Goal: Task Accomplishment & Management: Manage account settings

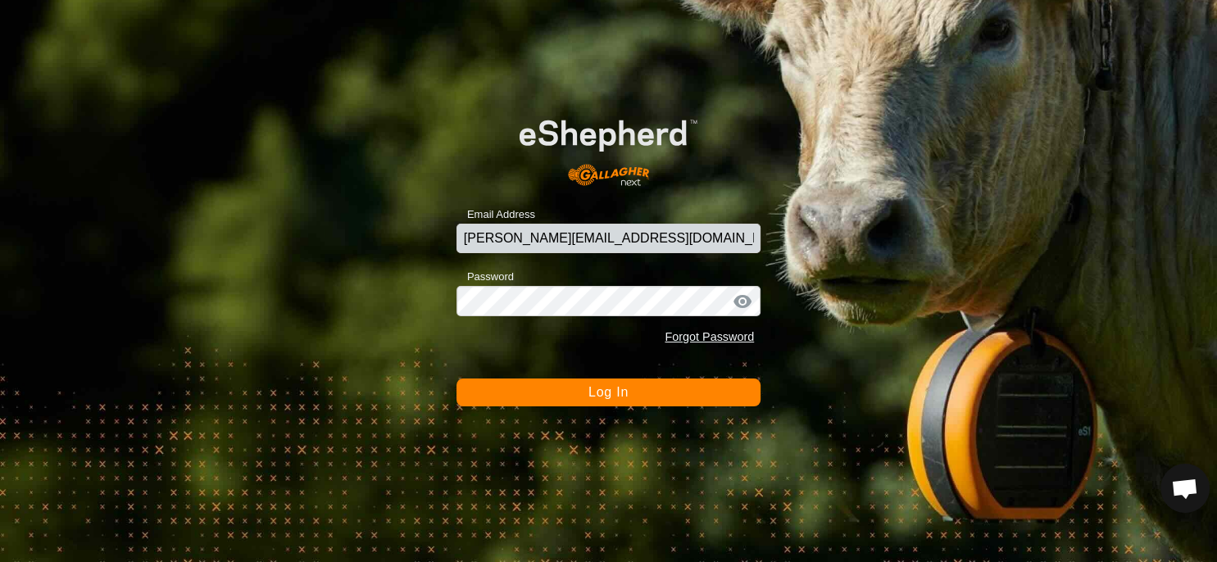
click at [666, 394] on button "Log In" at bounding box center [609, 393] width 304 height 28
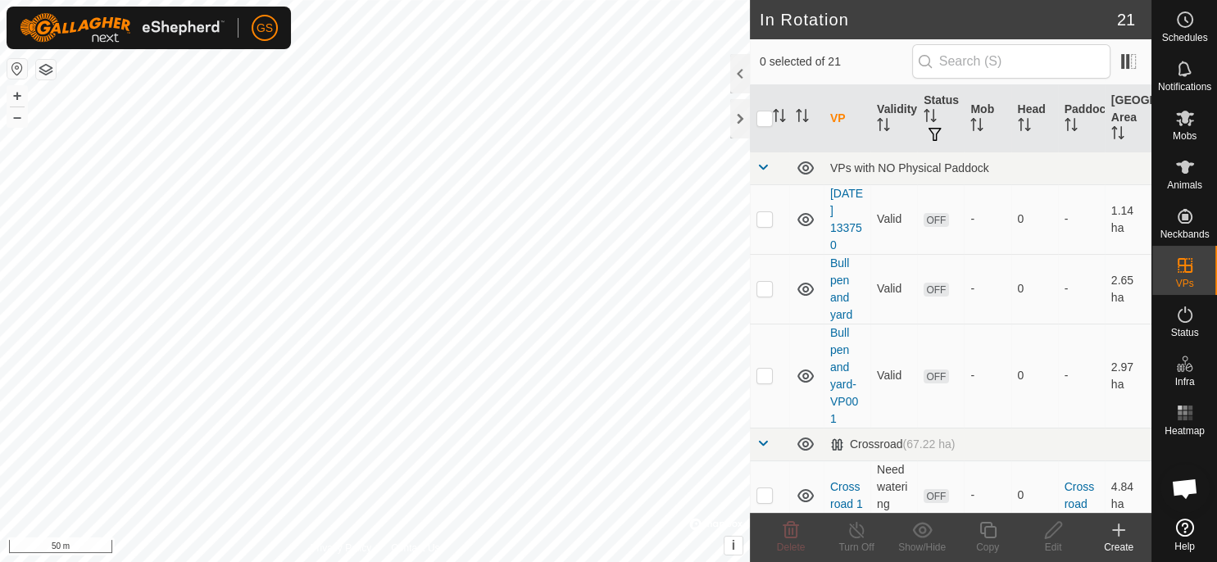
click at [1112, 540] on div "Create" at bounding box center [1119, 547] width 66 height 15
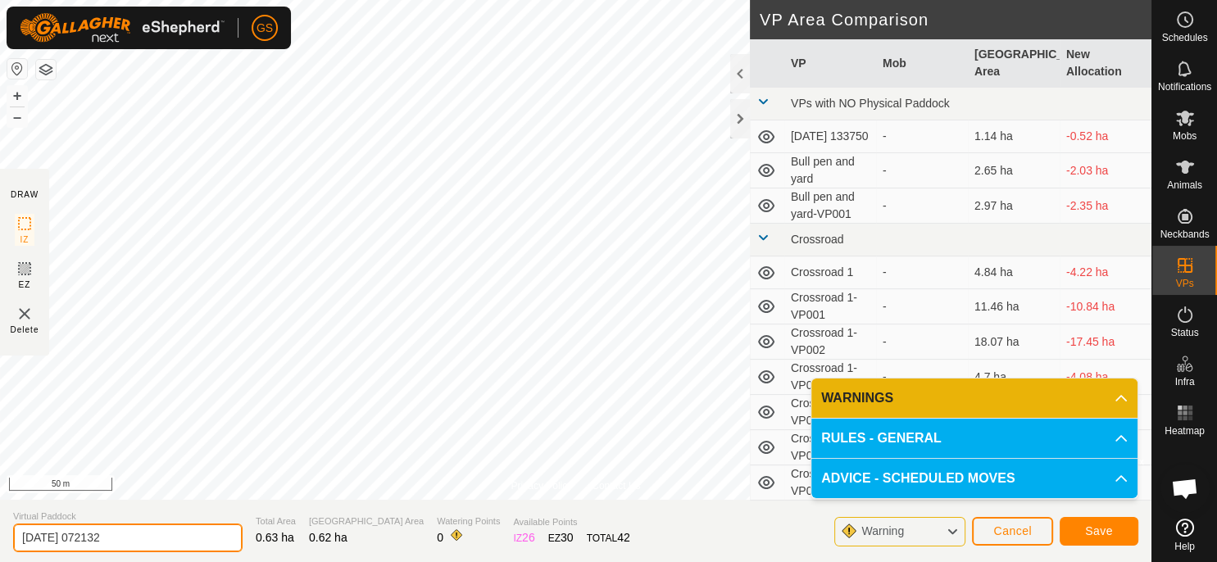
click at [133, 536] on input "2025-09-09 072132" at bounding box center [128, 538] width 230 height 29
drag, startPoint x: 133, startPoint y: 536, endPoint x: -42, endPoint y: 562, distance: 176.6
click at [13, 553] on input "2025-09-09 072132" at bounding box center [128, 538] width 230 height 29
click at [68, 536] on input "Silo Yard1" at bounding box center [128, 538] width 230 height 29
type input "Silo Yard 1"
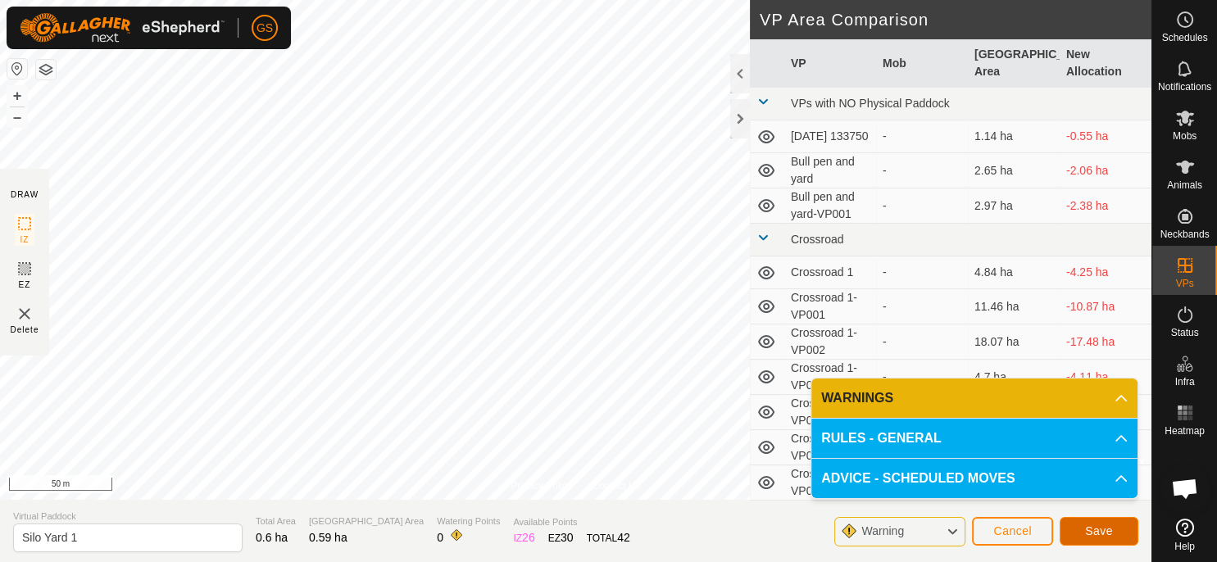
click at [1109, 530] on span "Save" at bounding box center [1099, 531] width 28 height 13
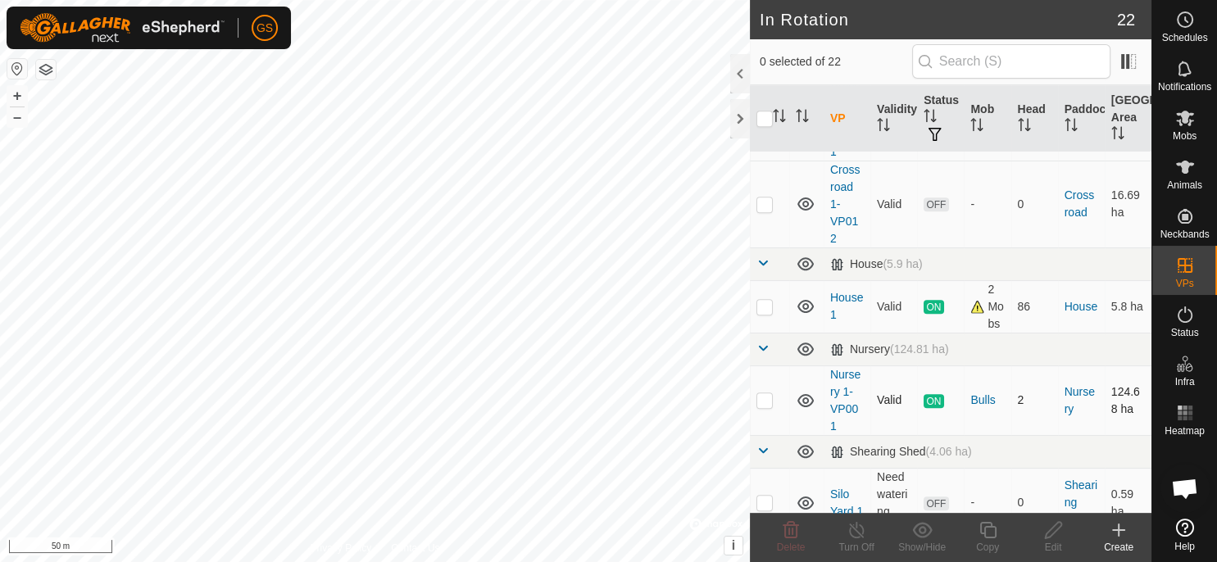
scroll to position [1212, 0]
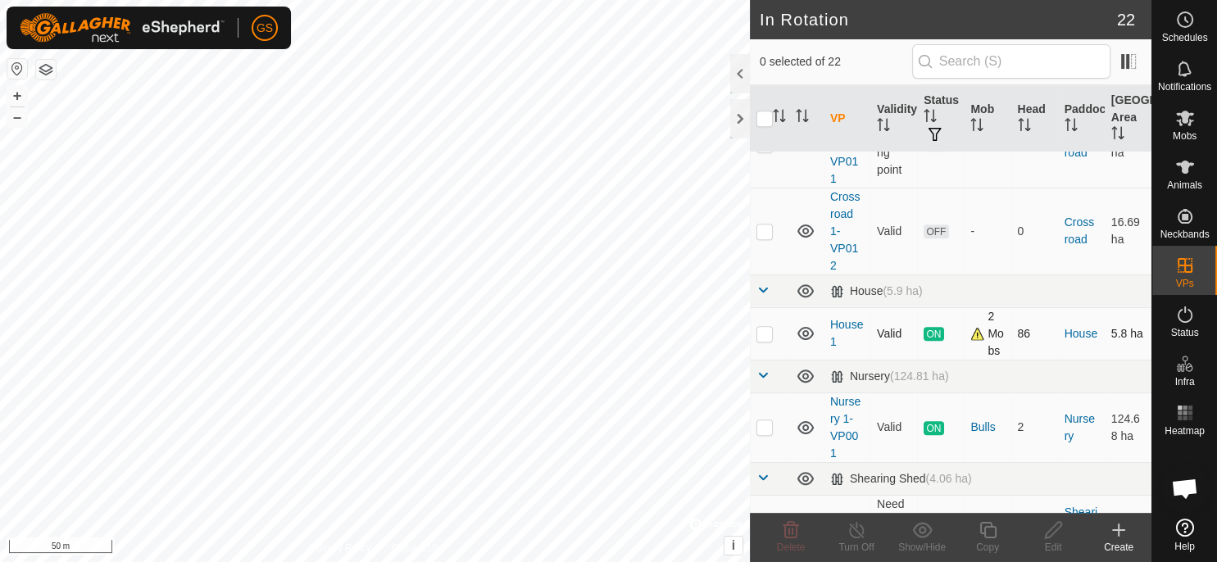
click at [928, 341] on span "ON" at bounding box center [934, 334] width 20 height 14
click at [769, 338] on p-checkbox at bounding box center [765, 333] width 16 height 13
checkbox input "true"
click at [866, 539] on icon at bounding box center [857, 531] width 20 height 20
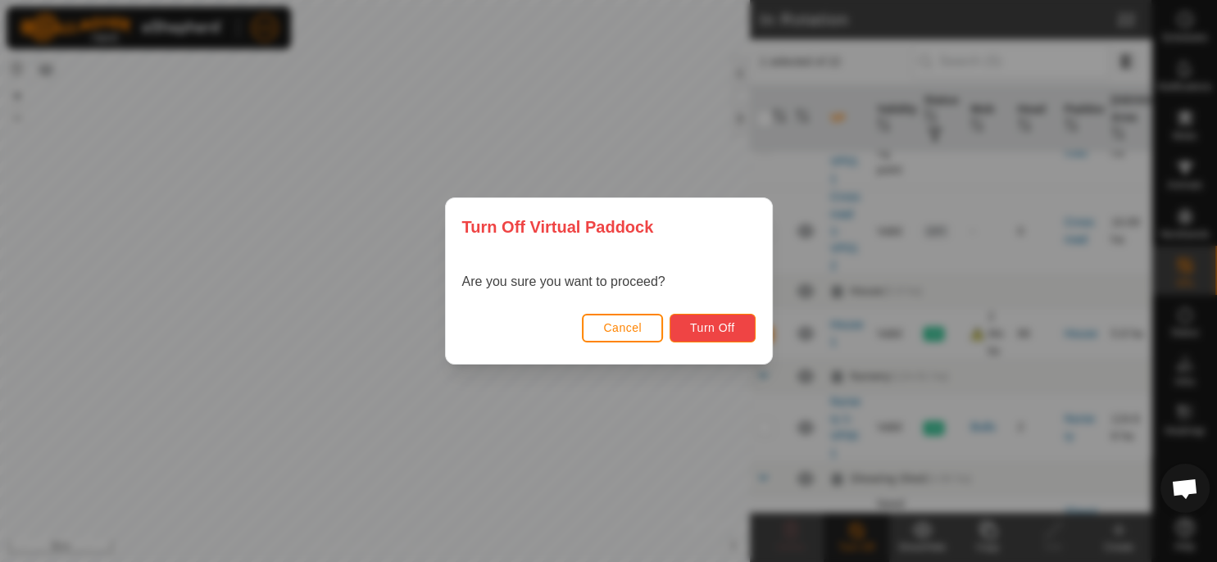
click at [730, 333] on span "Turn Off" at bounding box center [712, 327] width 45 height 13
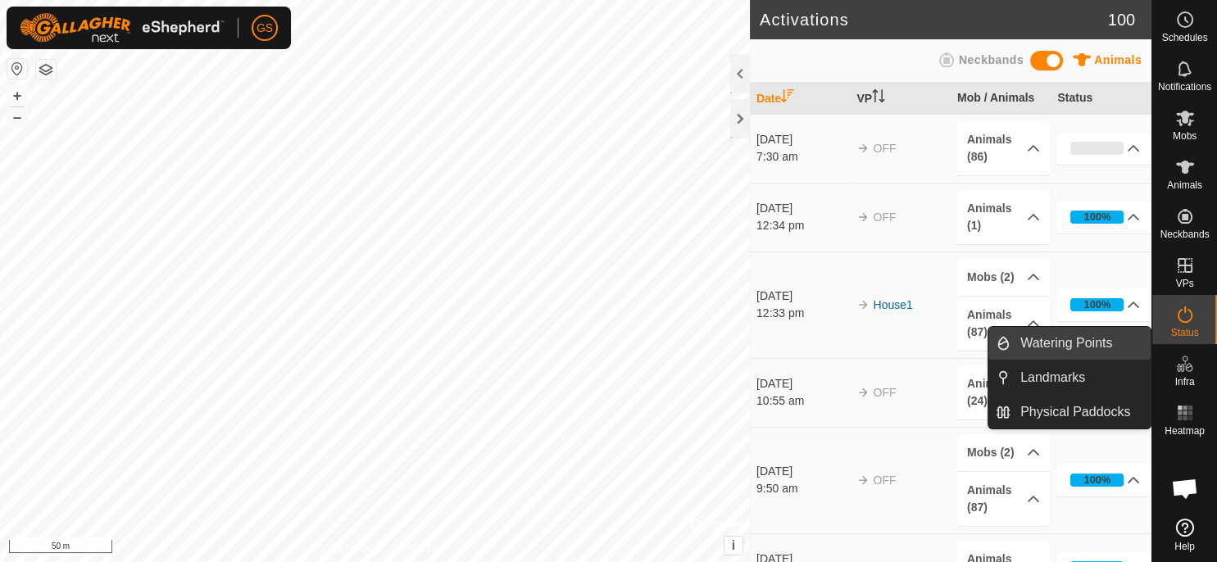
click at [1090, 343] on link "Watering Points" at bounding box center [1081, 343] width 140 height 33
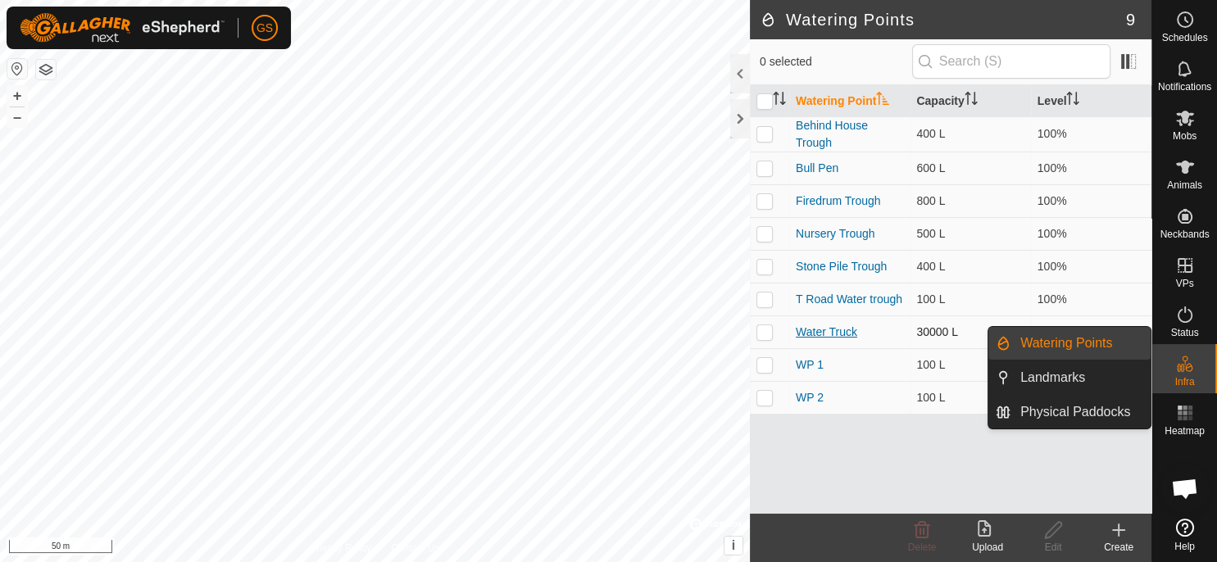
click at [838, 333] on link "Water Truck" at bounding box center [826, 331] width 61 height 13
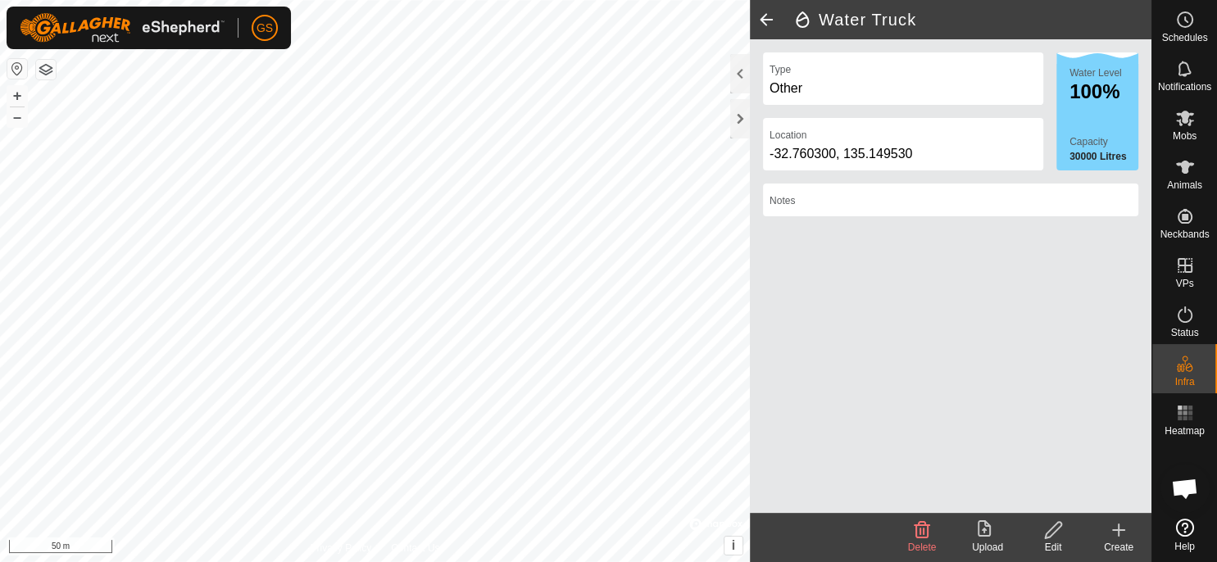
click at [1048, 530] on icon at bounding box center [1054, 531] width 20 height 20
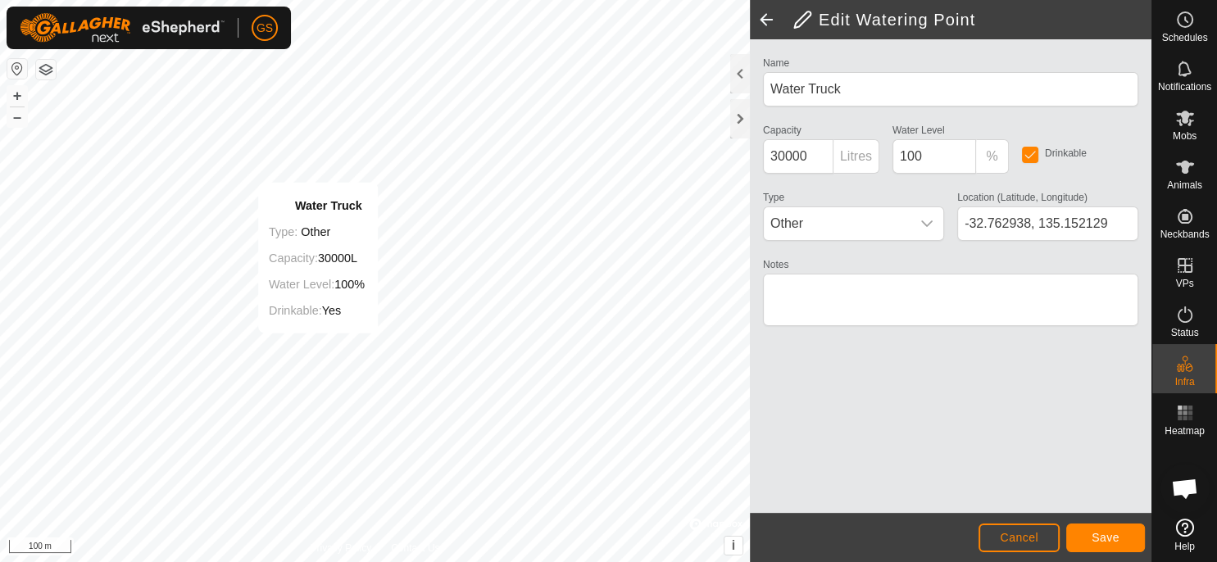
type input "-32.762976, 135.152230"
click at [1097, 533] on span "Save" at bounding box center [1106, 537] width 28 height 13
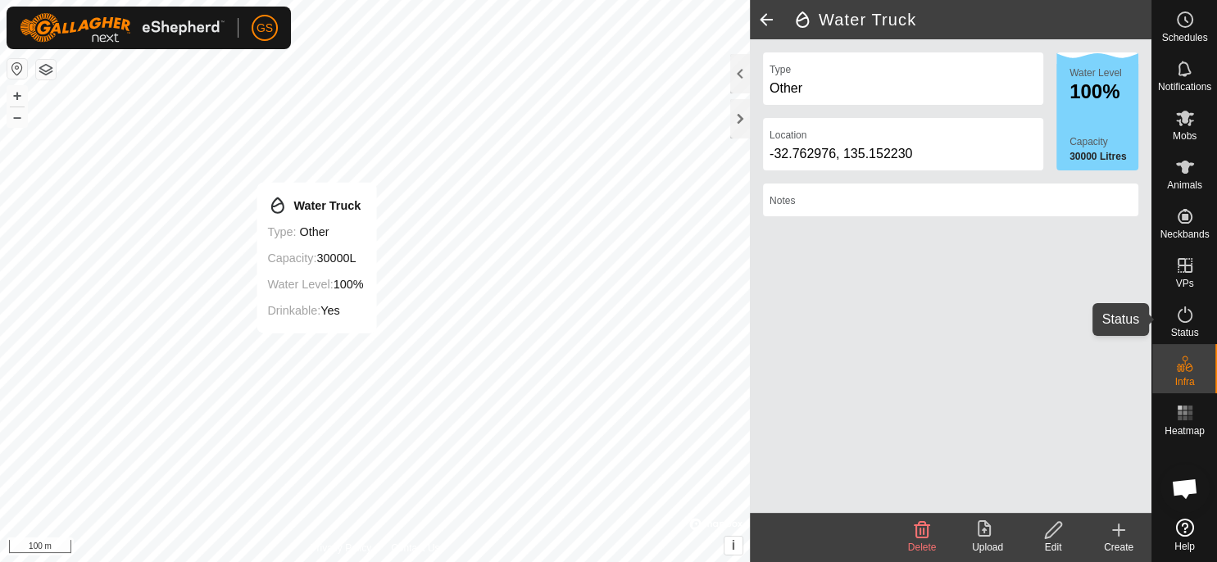
click at [1189, 326] on es-activation-svg-icon at bounding box center [1186, 315] width 30 height 26
